Goal: Find specific page/section: Locate item on page

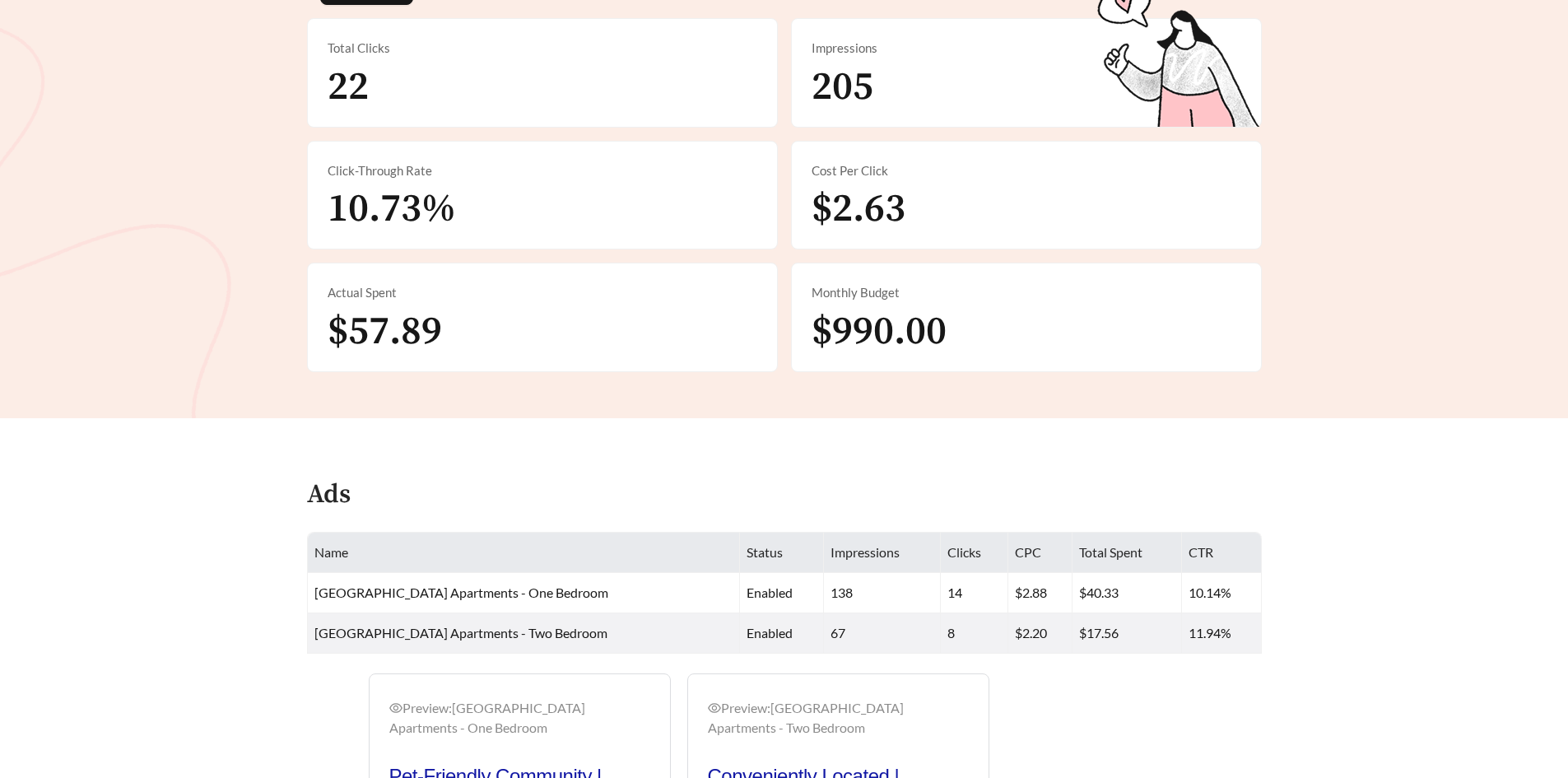
scroll to position [329, 0]
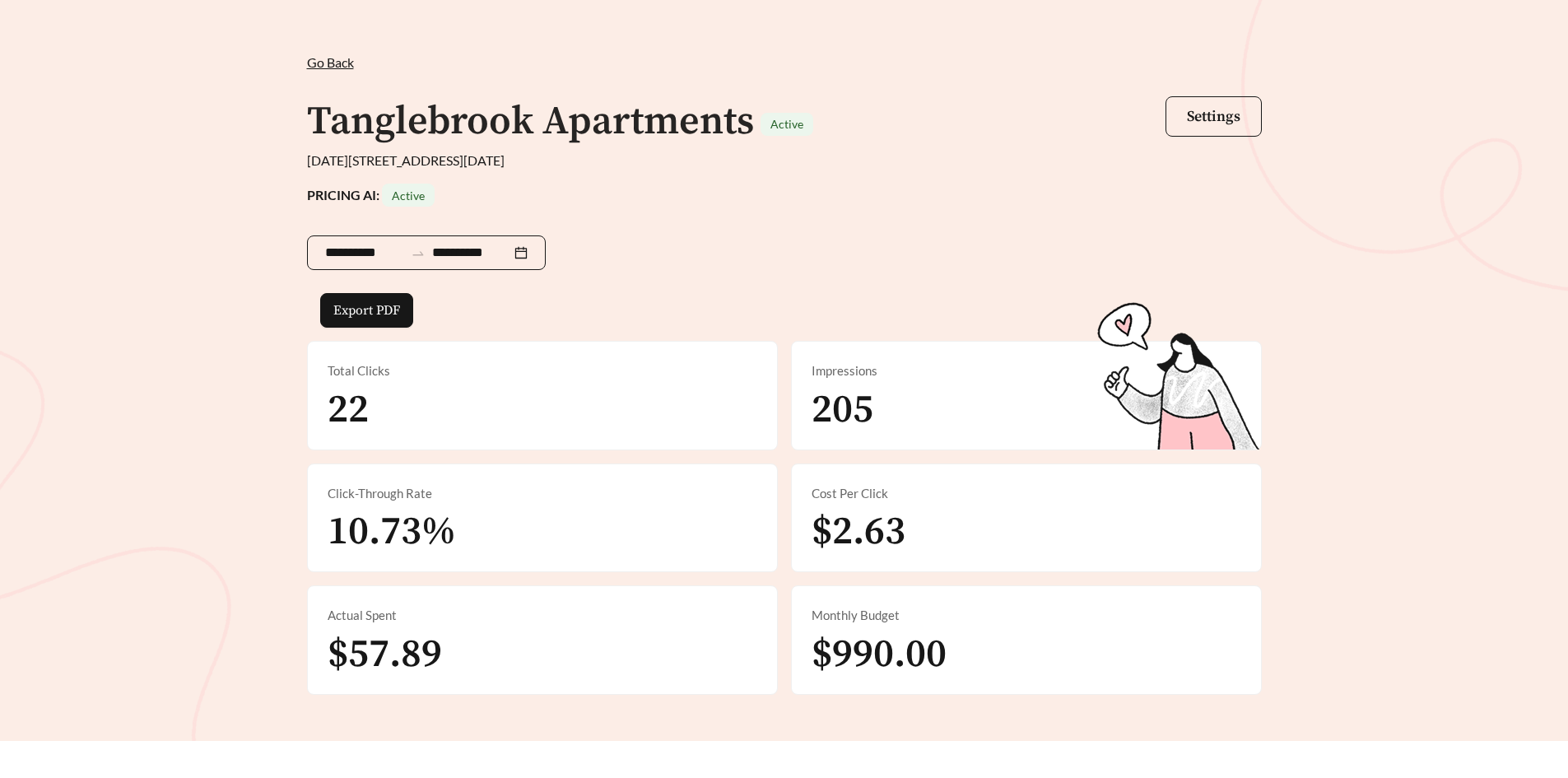
scroll to position [82, 0]
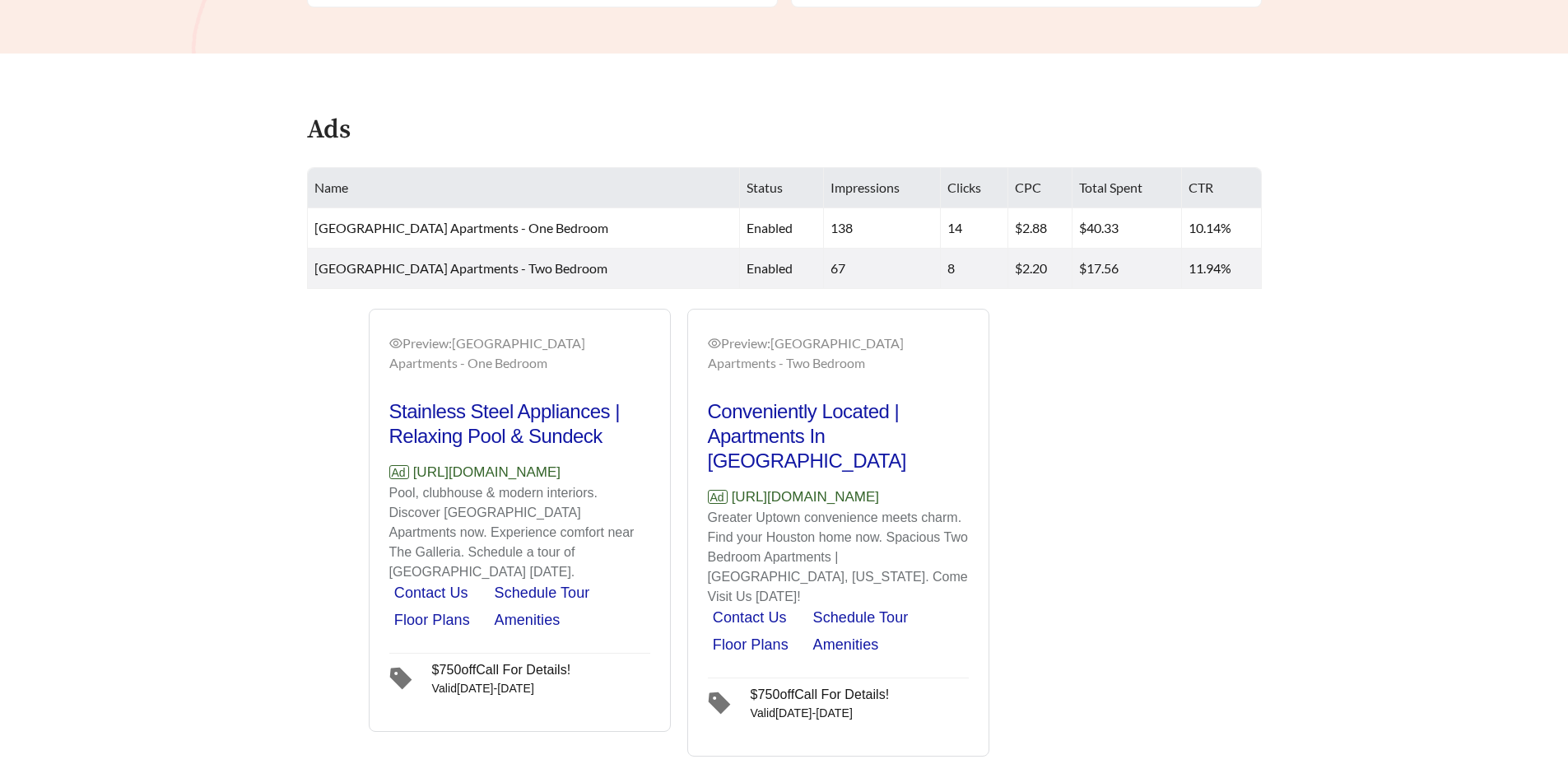
scroll to position [741, 0]
click at [464, 418] on h2 "Stainless Steel Appliances | Relaxing Pool & Sundeck" at bounding box center [520, 423] width 261 height 50
click at [464, 410] on h2 "Stainless Steel Appliances | Relaxing Pool & Sundeck" at bounding box center [520, 423] width 261 height 50
drag, startPoint x: 462, startPoint y: 444, endPoint x: 469, endPoint y: 599, distance: 155.2
click at [462, 446] on h2 "Stainless Steel Appliances | Relaxing Pool & Sundeck" at bounding box center [520, 423] width 261 height 50
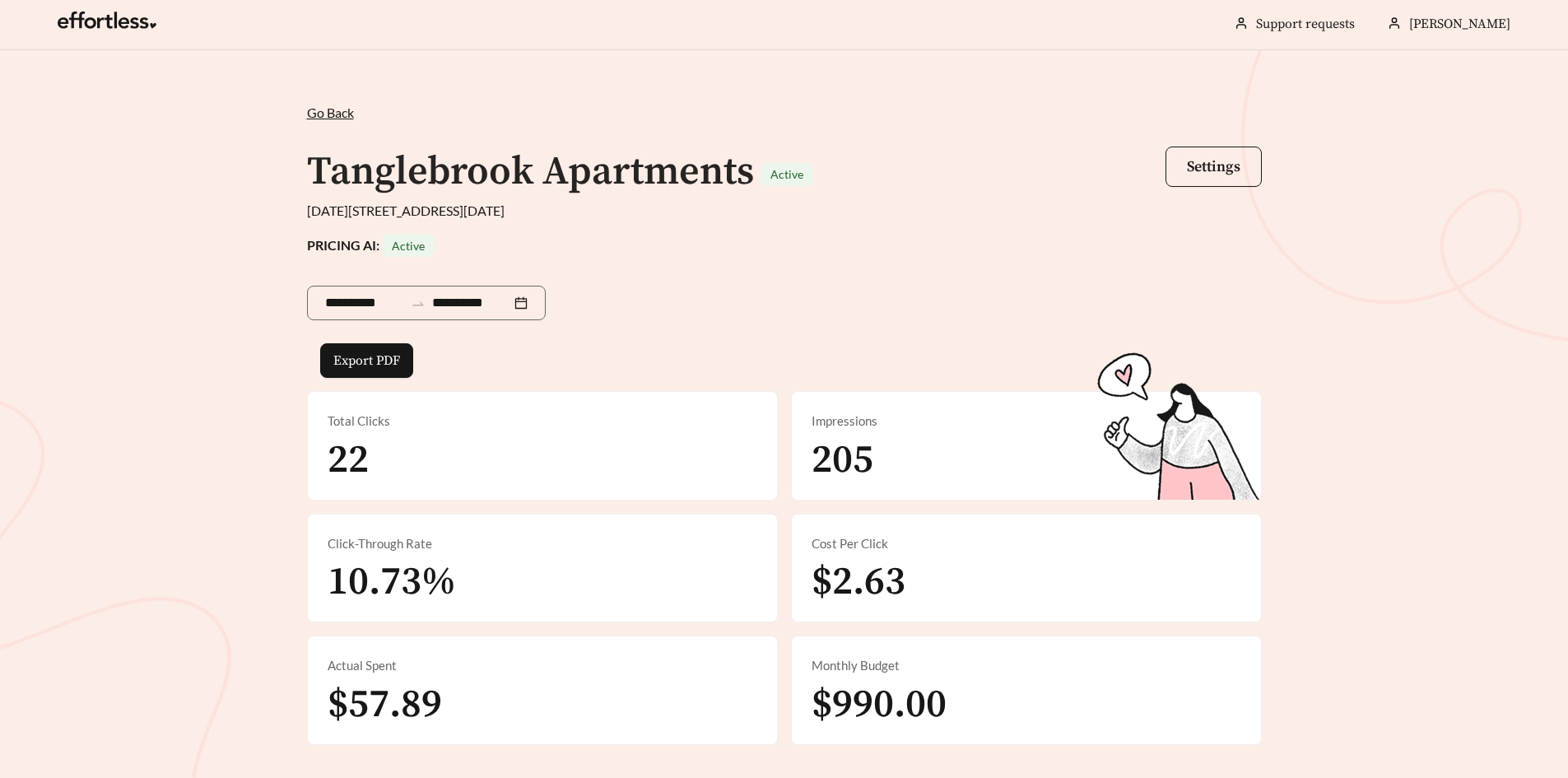
scroll to position [0, 0]
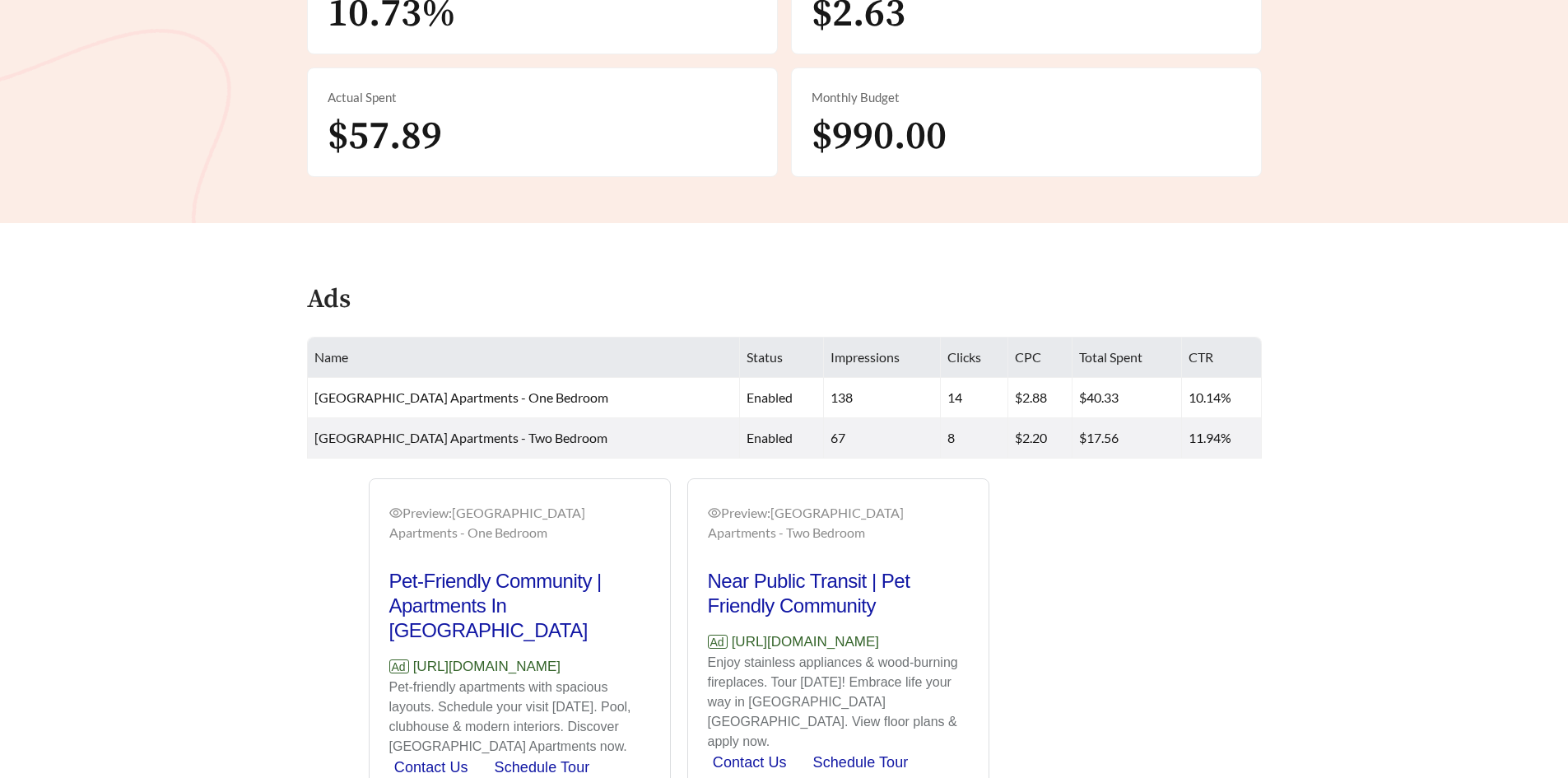
scroll to position [754, 0]
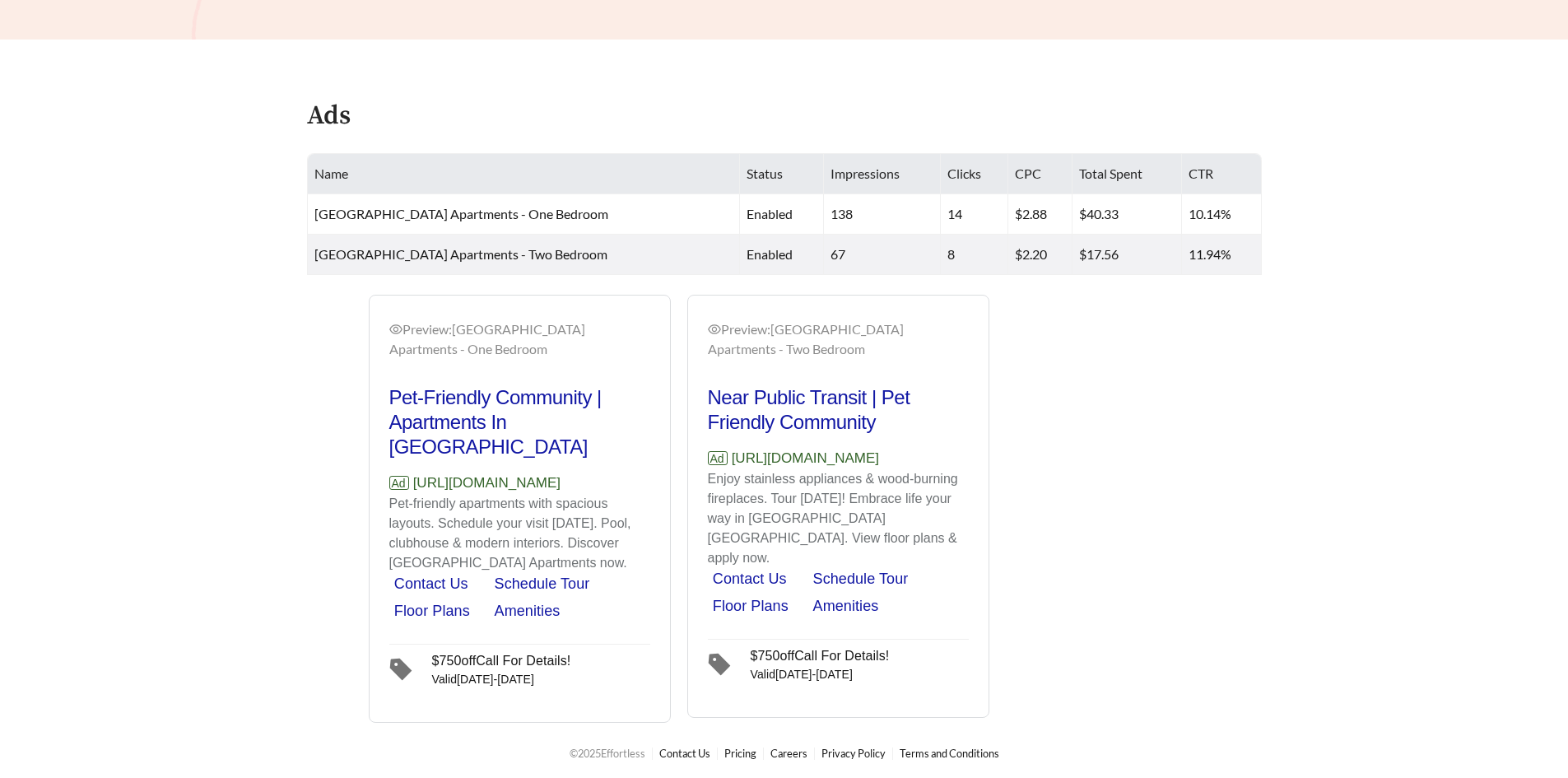
click at [291, 371] on div "Preview: Tanglebrook Apartments - One Bedroom Pet-Friendly Community | Apartmen…" at bounding box center [784, 508] width 987 height 428
